Goal: Information Seeking & Learning: Learn about a topic

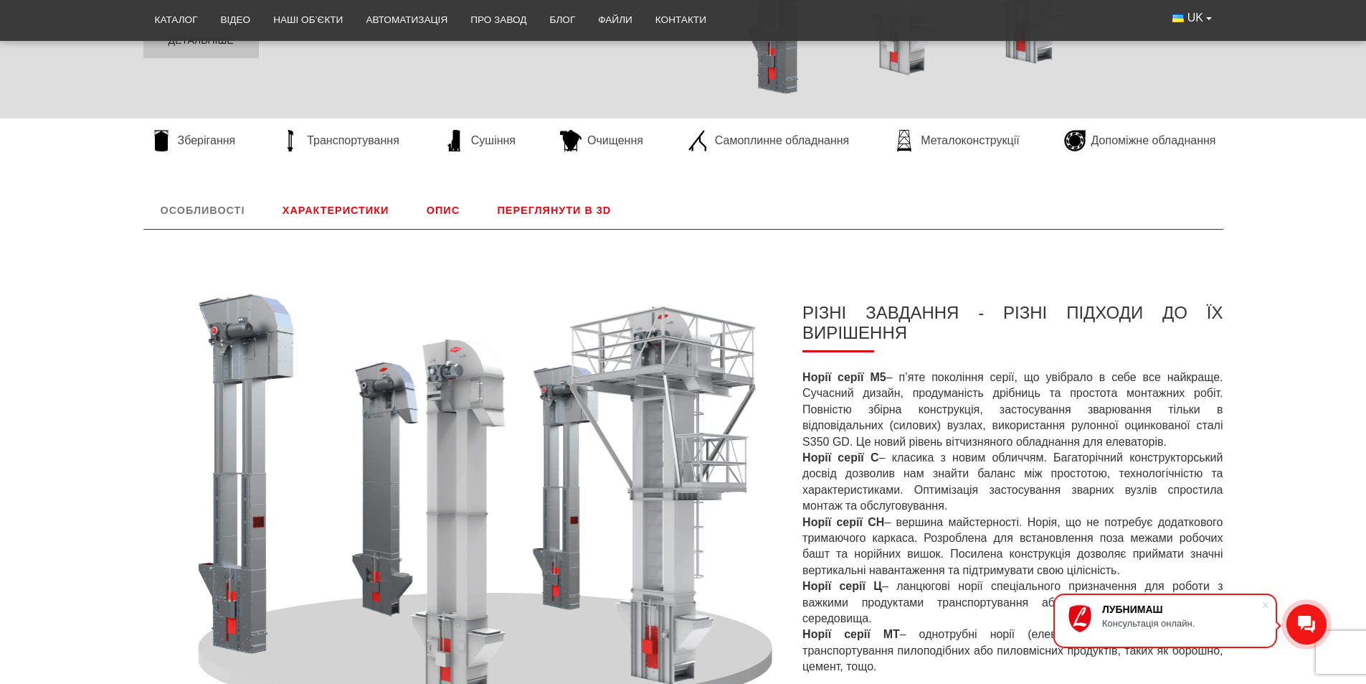
scroll to position [143, 0]
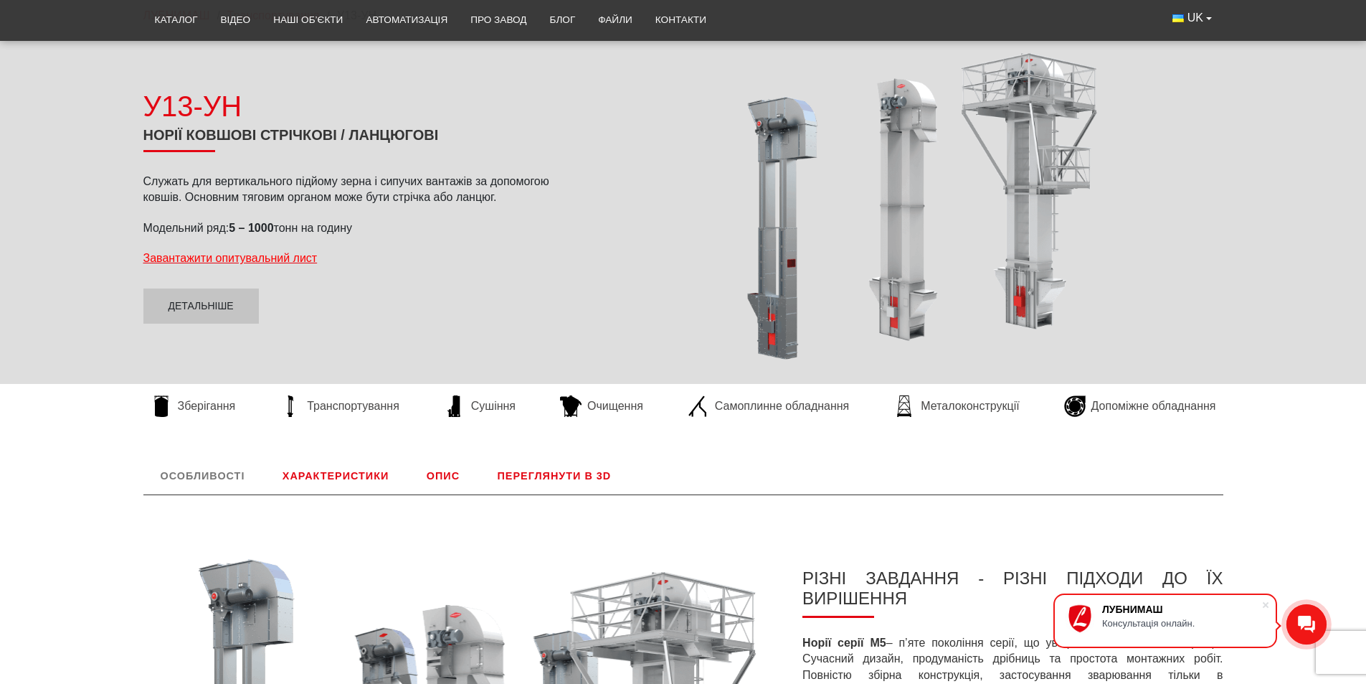
click at [347, 467] on link "Характеристики" at bounding box center [335, 475] width 141 height 37
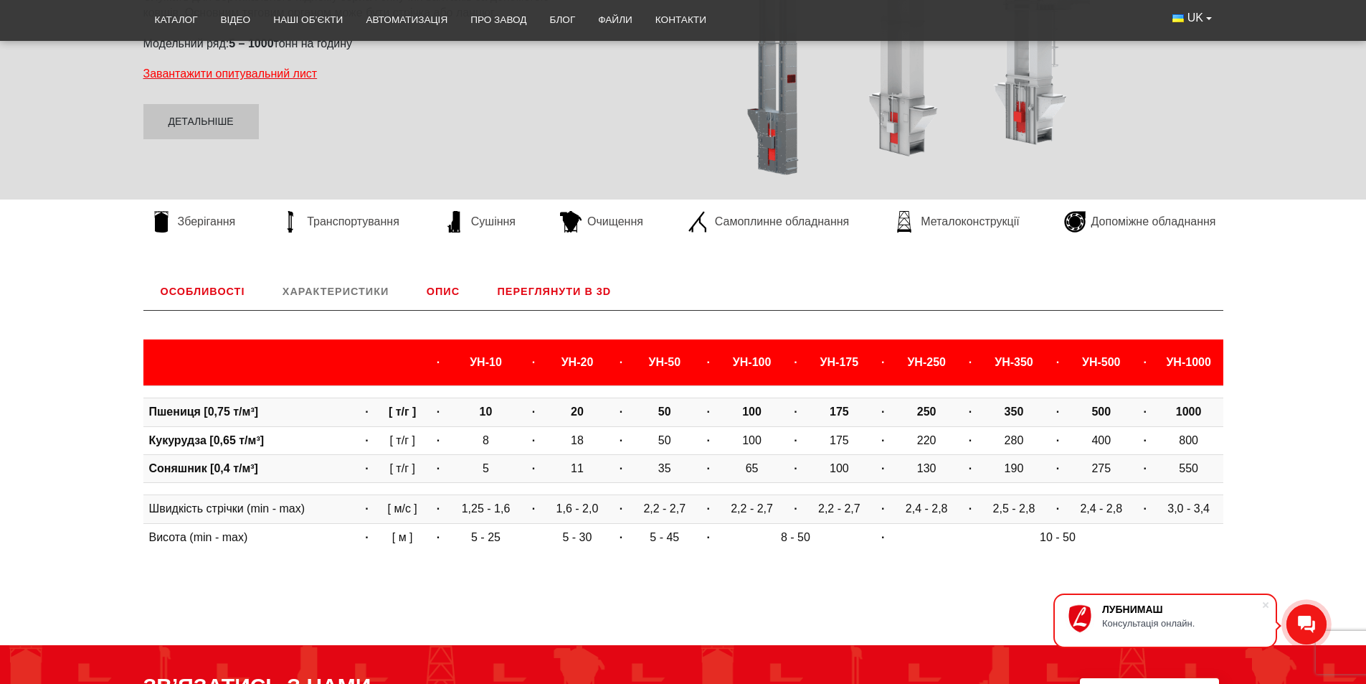
scroll to position [263, 0]
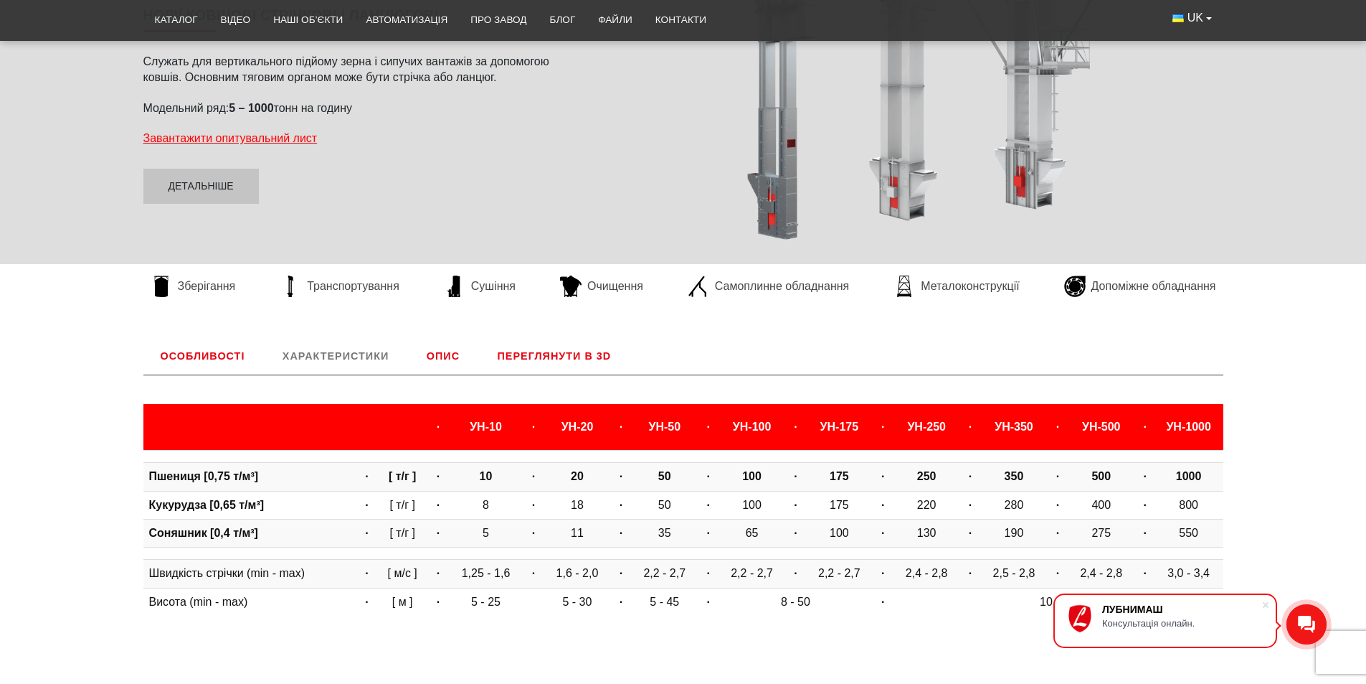
click at [446, 360] on link "Опис" at bounding box center [443, 355] width 67 height 37
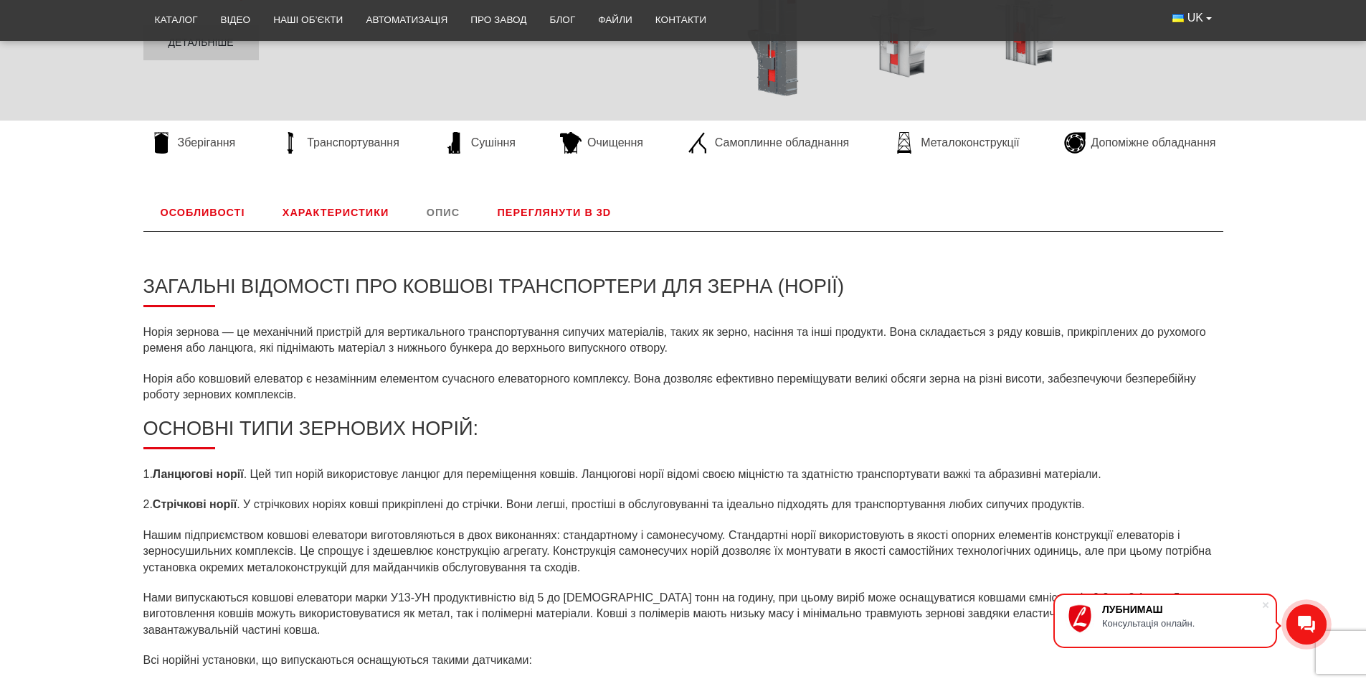
click at [567, 217] on link "Переглянути в 3D" at bounding box center [555, 212] width 148 height 37
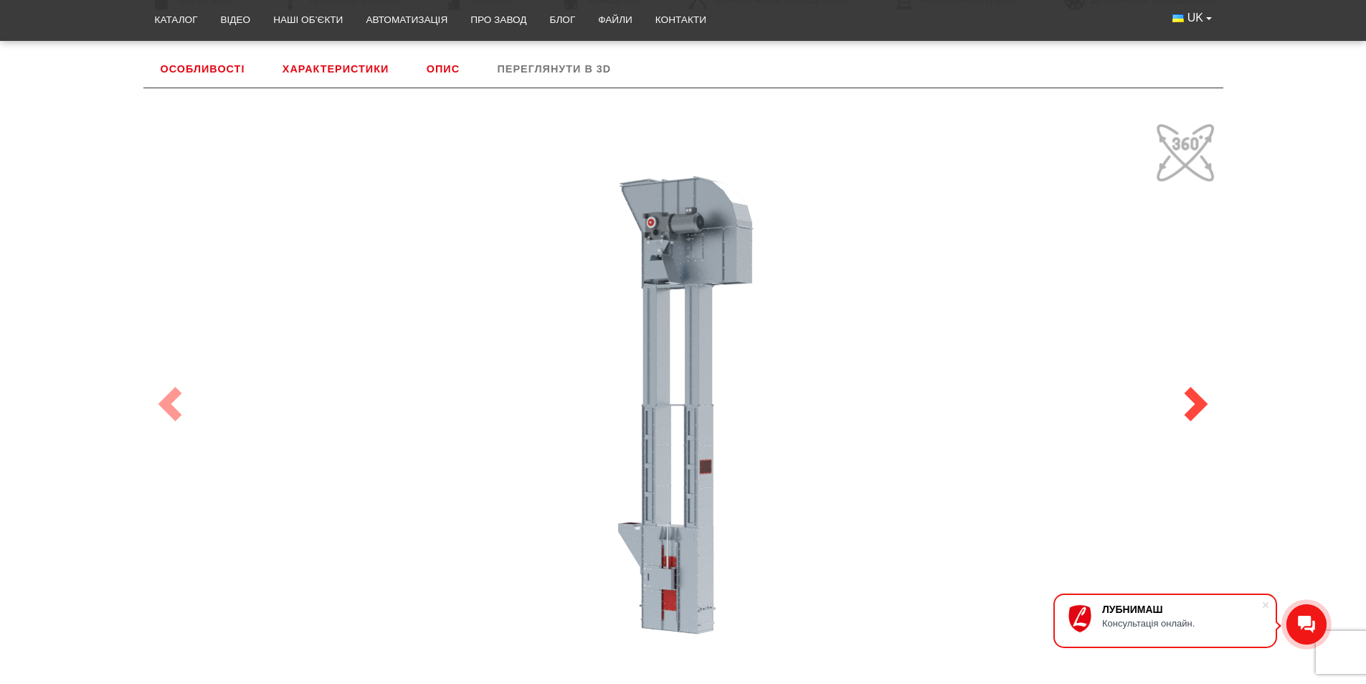
click at [1190, 414] on span at bounding box center [1196, 404] width 34 height 34
click at [1196, 407] on span at bounding box center [1196, 404] width 34 height 34
click at [746, 430] on div "100" at bounding box center [684, 404] width 1076 height 574
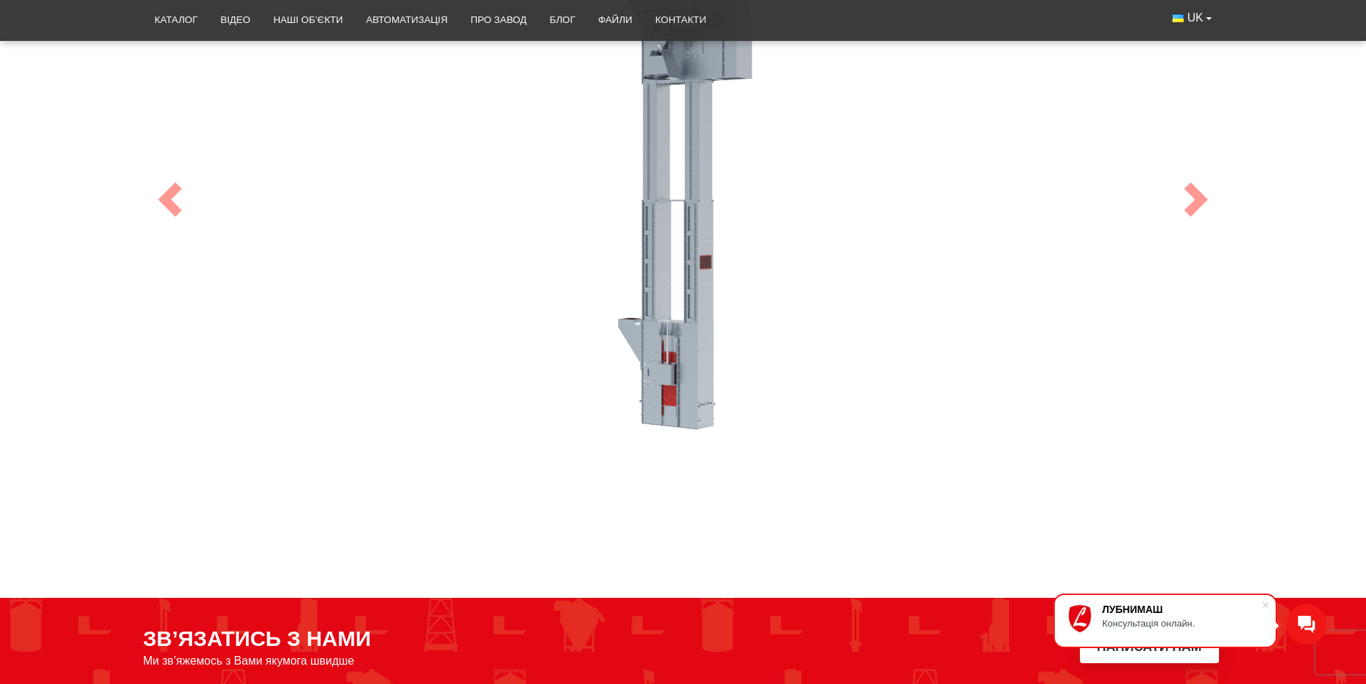
scroll to position [765, 0]
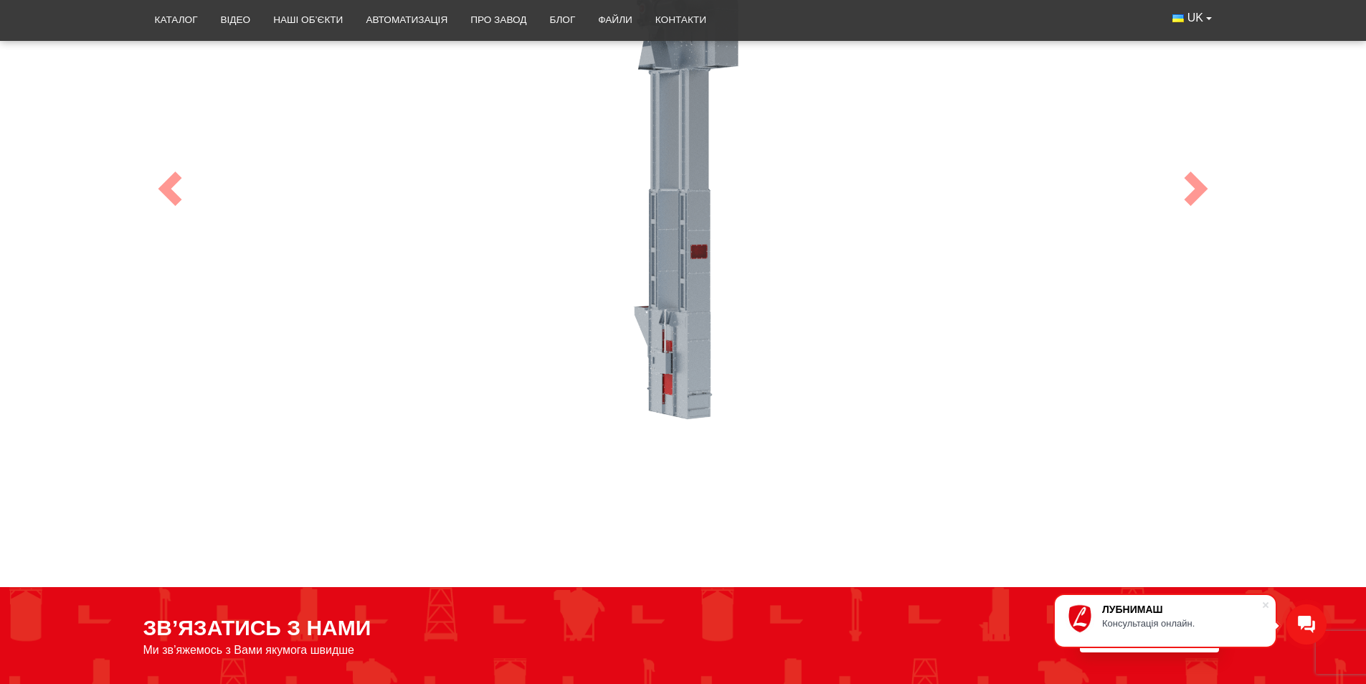
drag, startPoint x: 696, startPoint y: 379, endPoint x: 625, endPoint y: 380, distance: 71.0
click at [625, 380] on div "100" at bounding box center [684, 189] width 1076 height 574
drag, startPoint x: 709, startPoint y: 380, endPoint x: 732, endPoint y: 270, distance: 112.1
click at [732, 270] on div "100" at bounding box center [684, 189] width 1076 height 574
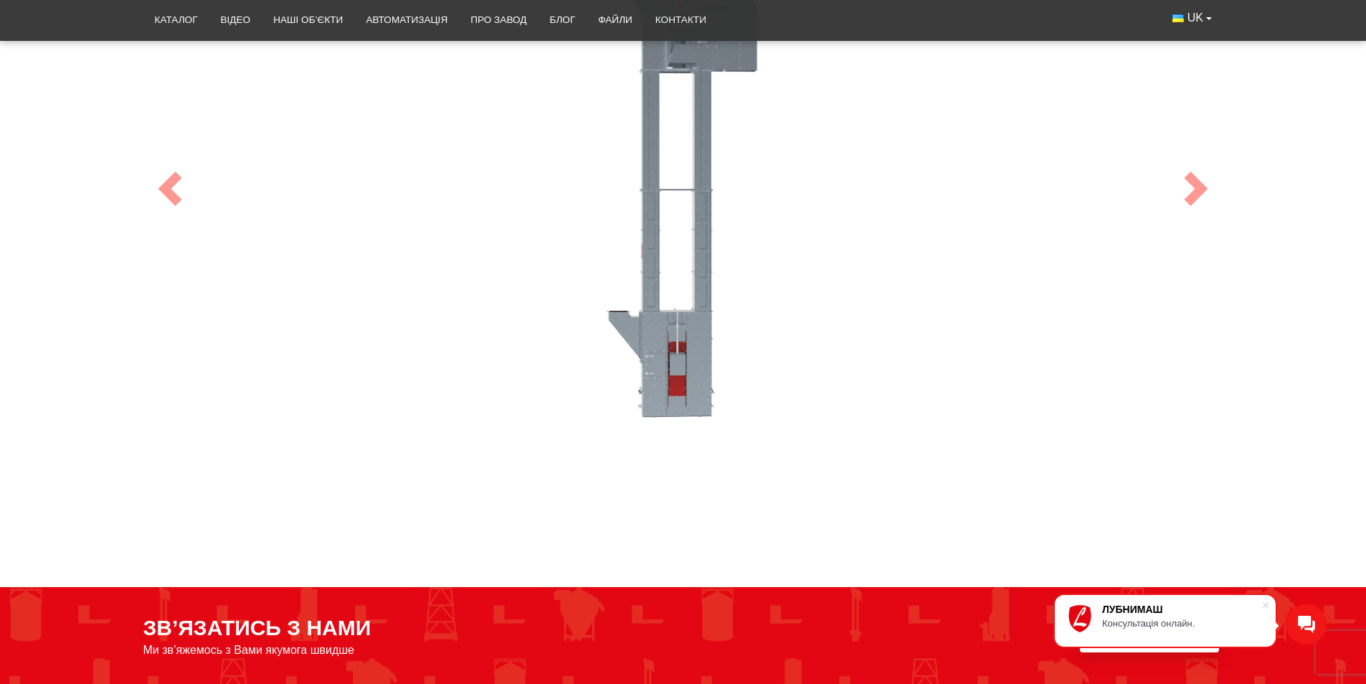
drag, startPoint x: 676, startPoint y: 285, endPoint x: 753, endPoint y: 273, distance: 77.7
click at [753, 273] on div "100" at bounding box center [684, 189] width 1076 height 574
